Goal: Find specific page/section: Find specific page/section

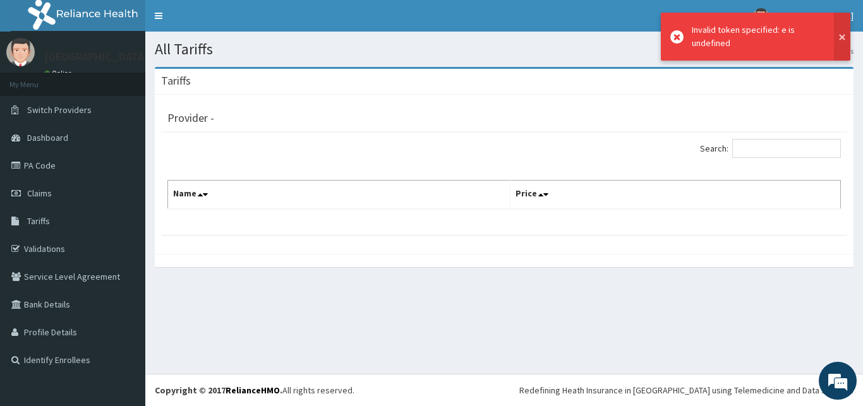
click at [844, 39] on button at bounding box center [842, 37] width 16 height 48
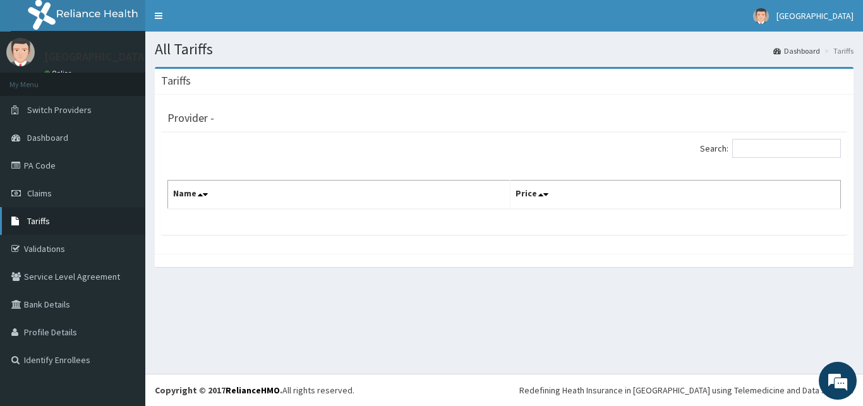
click at [73, 214] on link "Tariffs" at bounding box center [72, 221] width 145 height 28
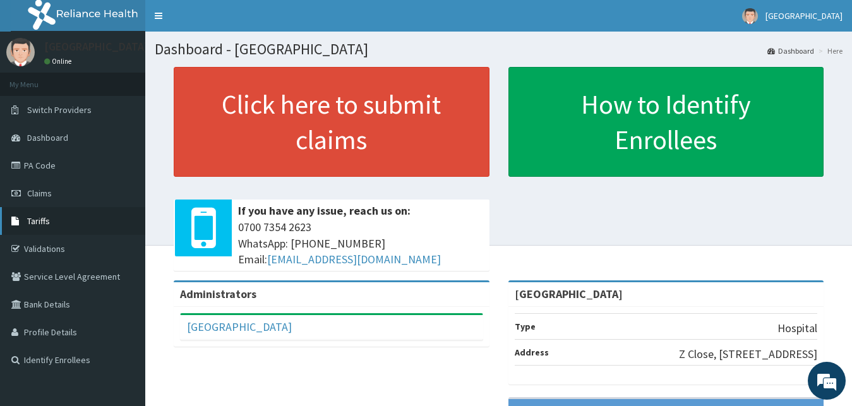
click at [41, 222] on span "Tariffs" at bounding box center [38, 220] width 23 height 11
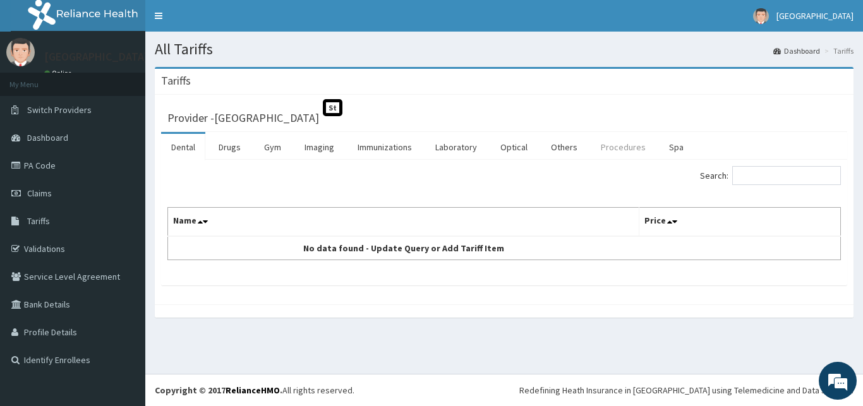
click at [617, 148] on link "Procedures" at bounding box center [623, 147] width 65 height 27
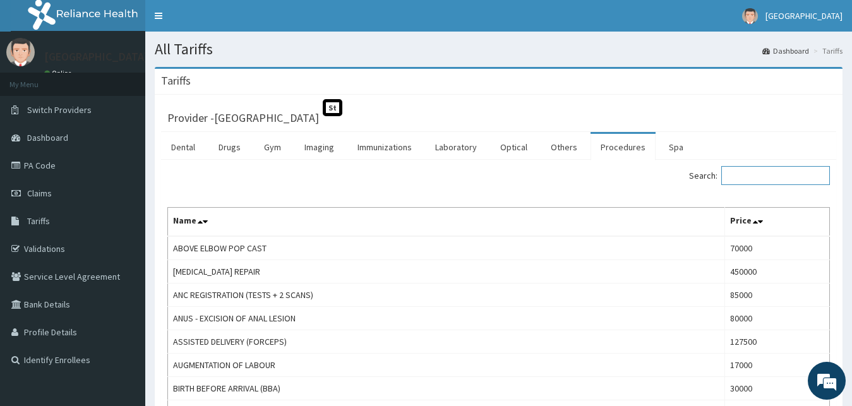
click at [796, 175] on input "Search:" at bounding box center [775, 175] width 109 height 19
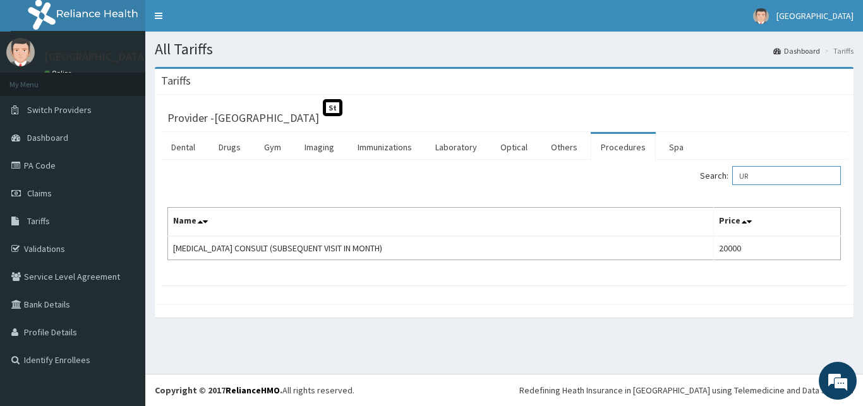
type input "U"
